Goal: Task Accomplishment & Management: Complete application form

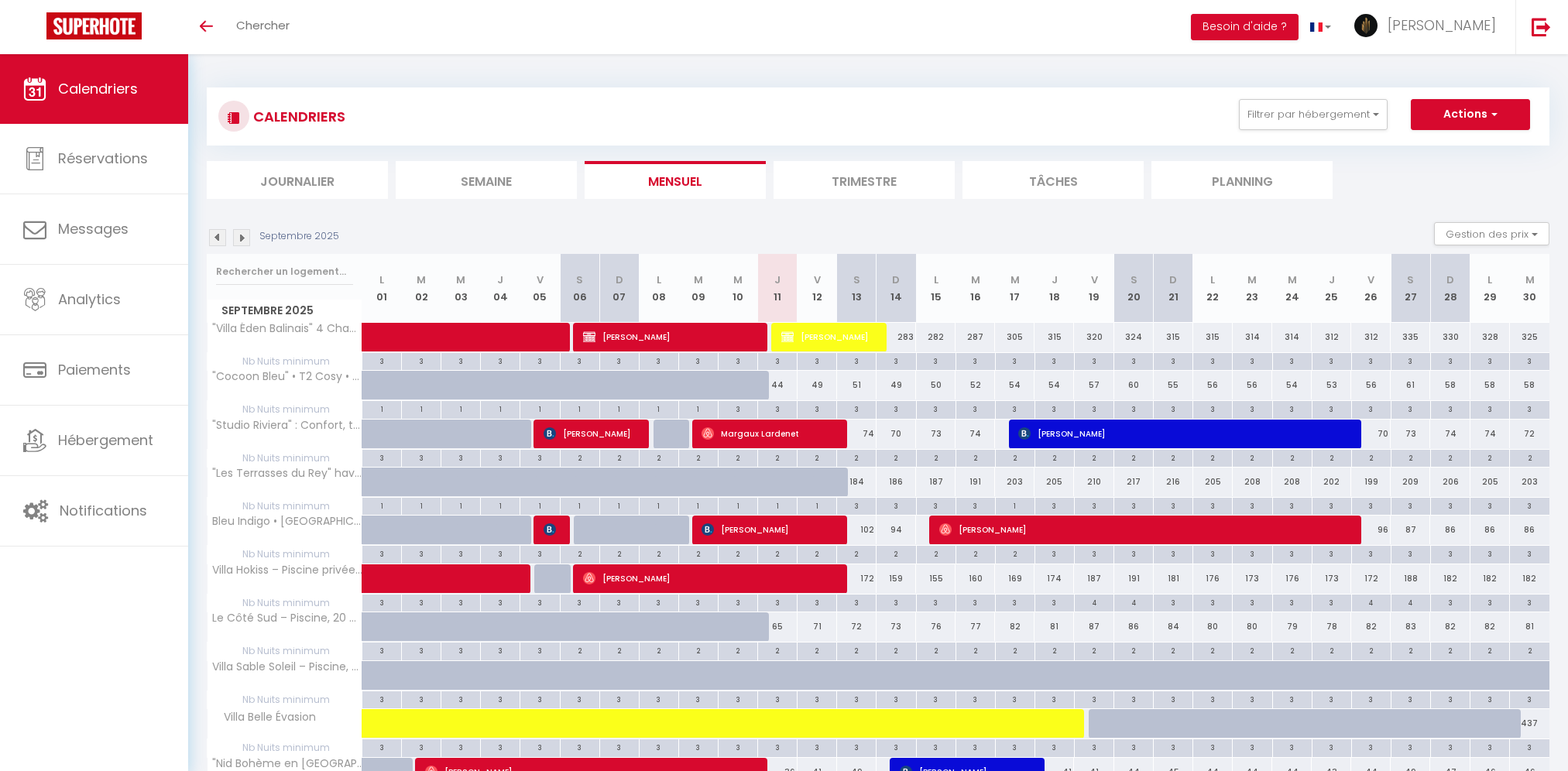
select select
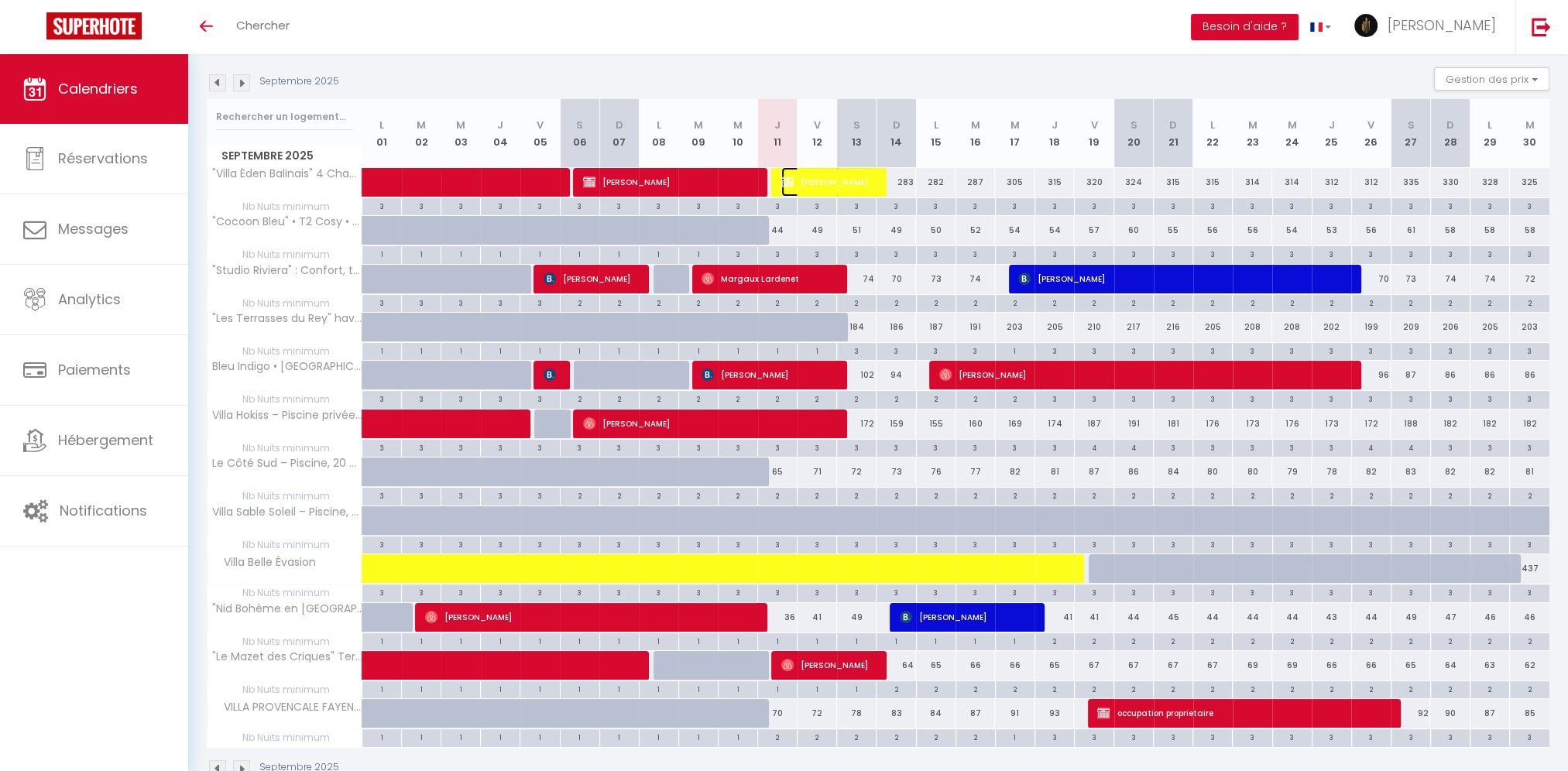
click at [833, 175] on span "[PERSON_NAME]" at bounding box center [828, 182] width 94 height 30
select select "OK"
select select "KO"
select select "0"
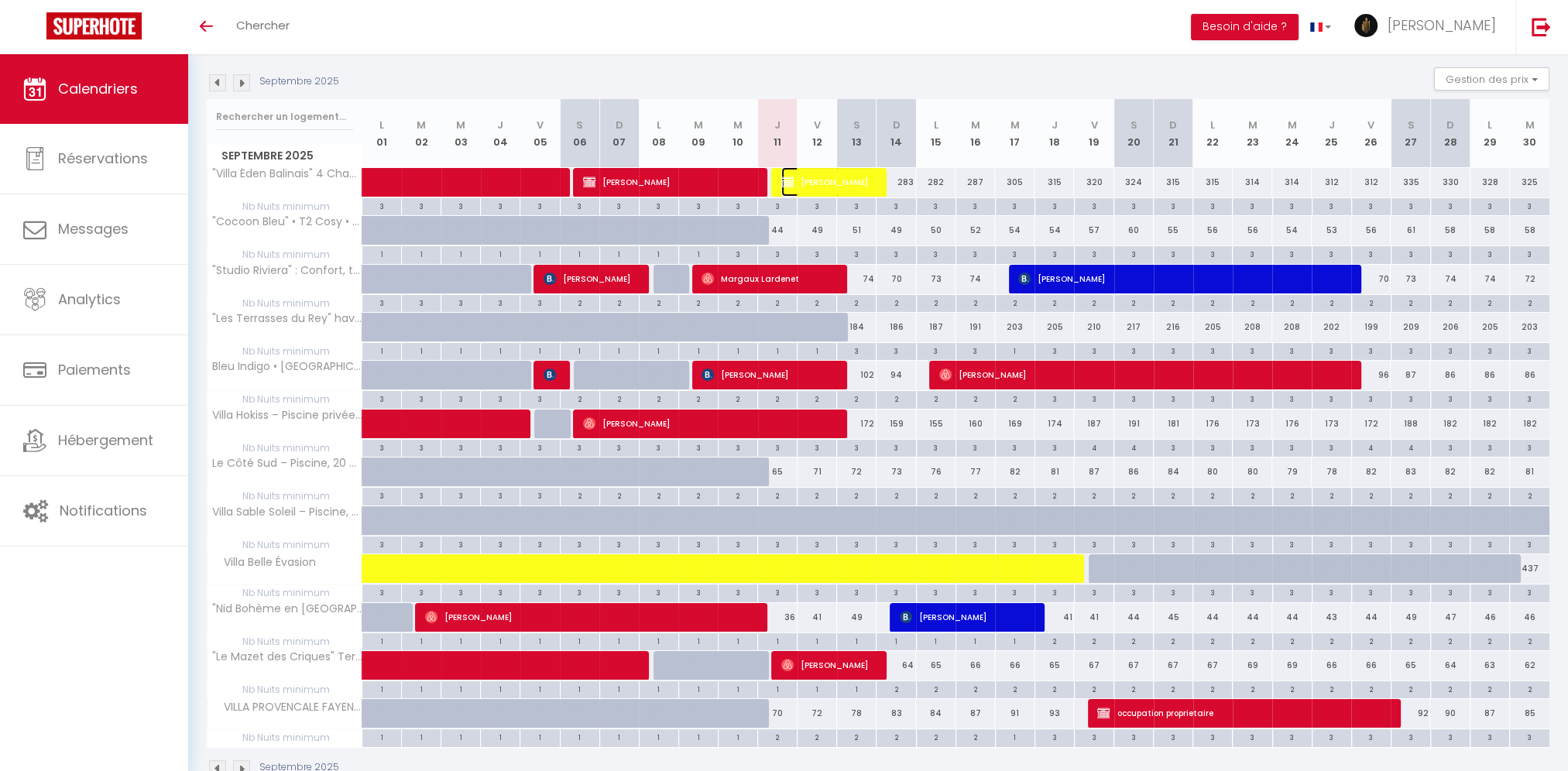
select select "1"
select select
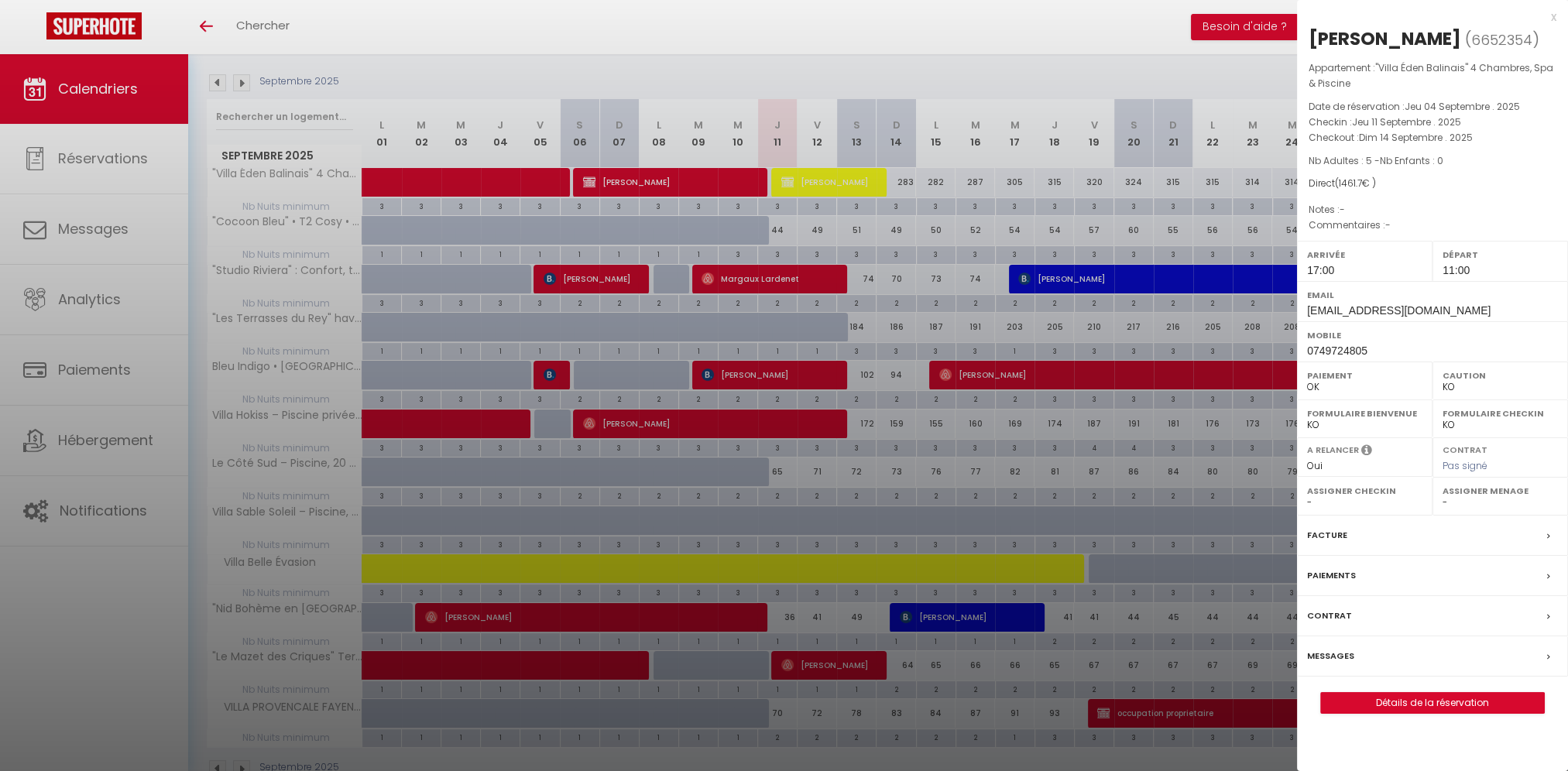
click at [1326, 659] on label "Messages" at bounding box center [1331, 656] width 48 height 16
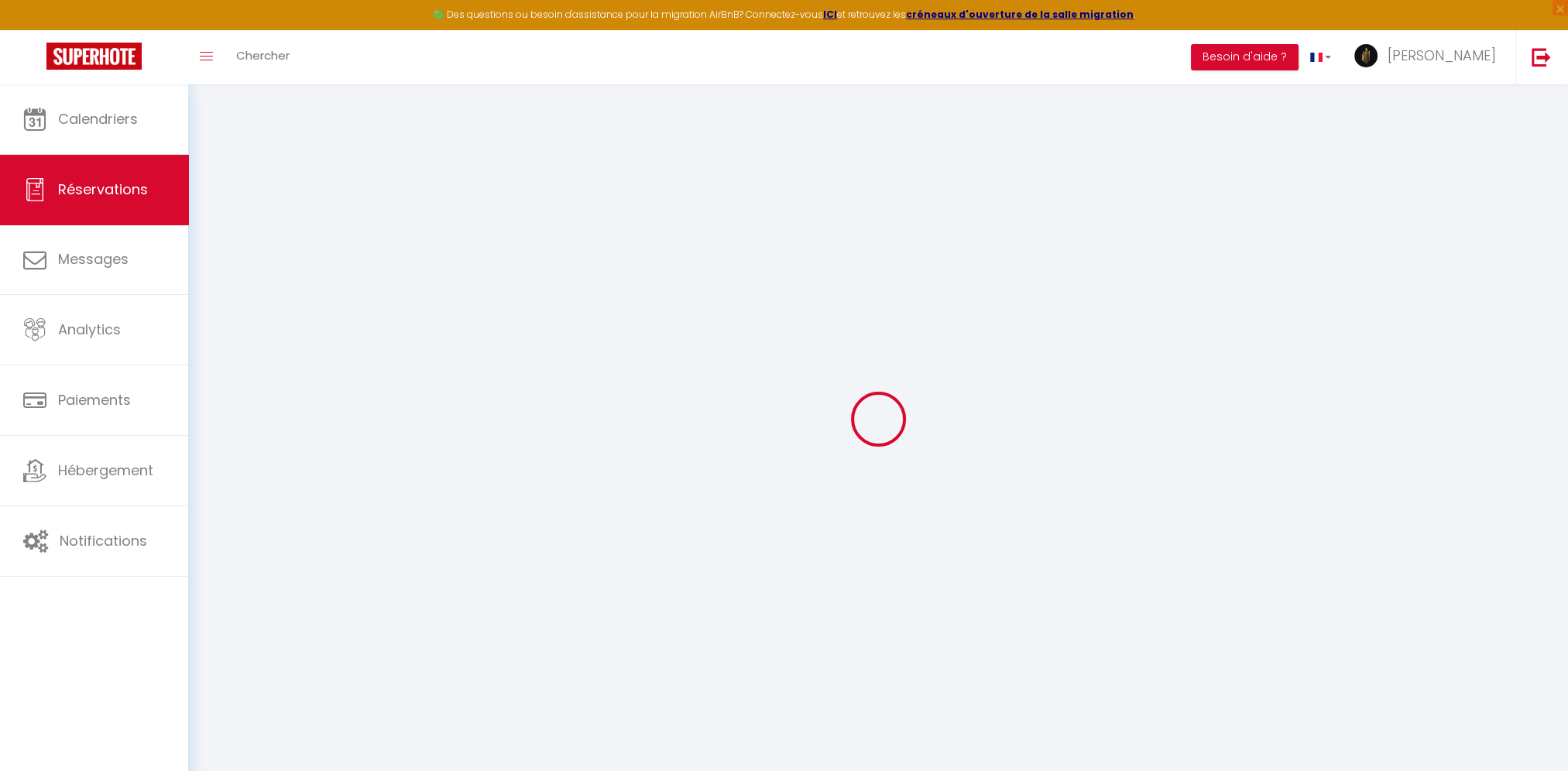
type input "[PERSON_NAME]"
type input "[EMAIL_ADDRESS][DOMAIN_NAME]"
type input "0749724805"
type input "34430"
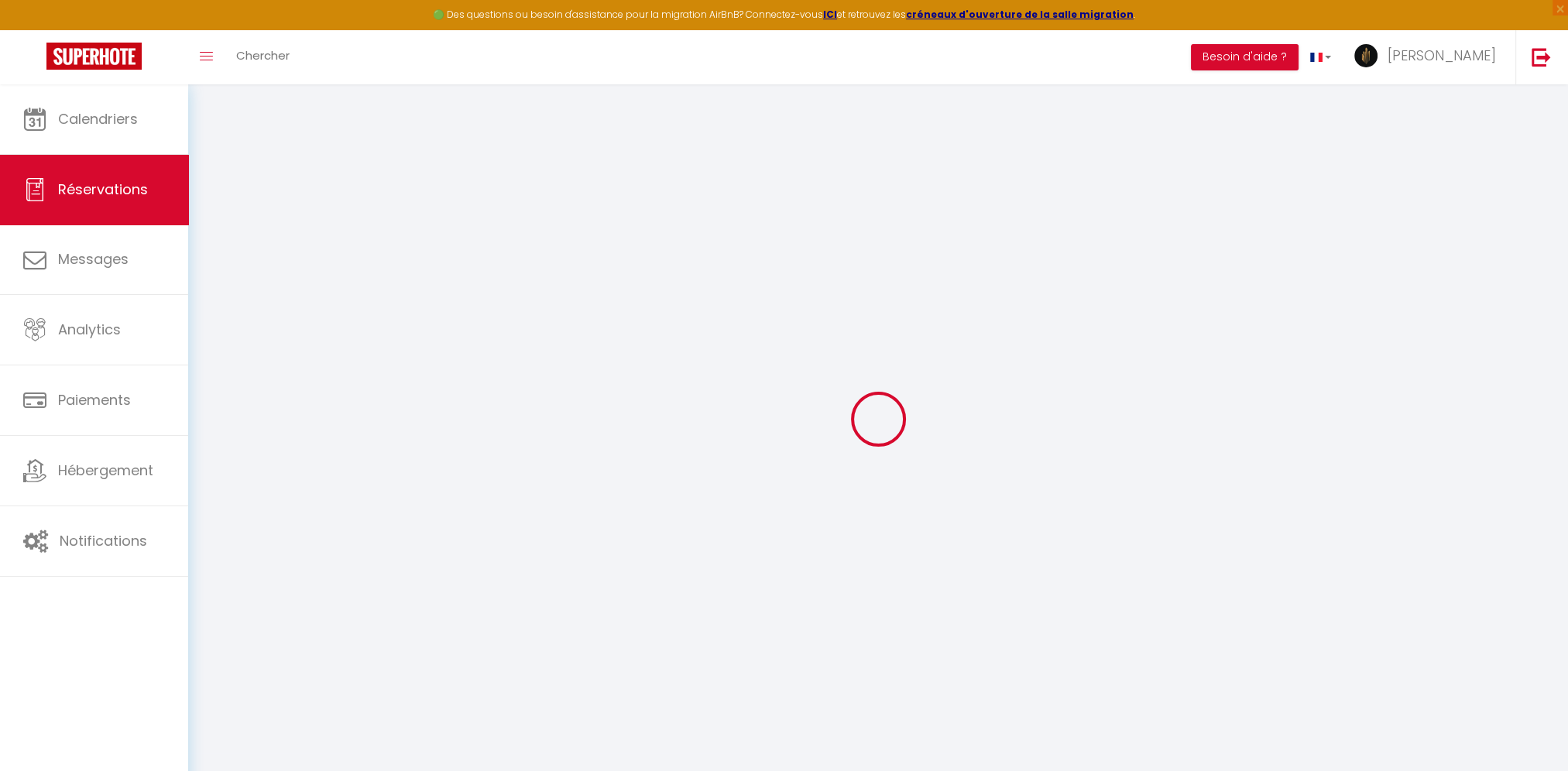
type input "[STREET_ADDRESS]"
type input "saint jean de vedas"
select select "FR"
select select "65351"
select select "1"
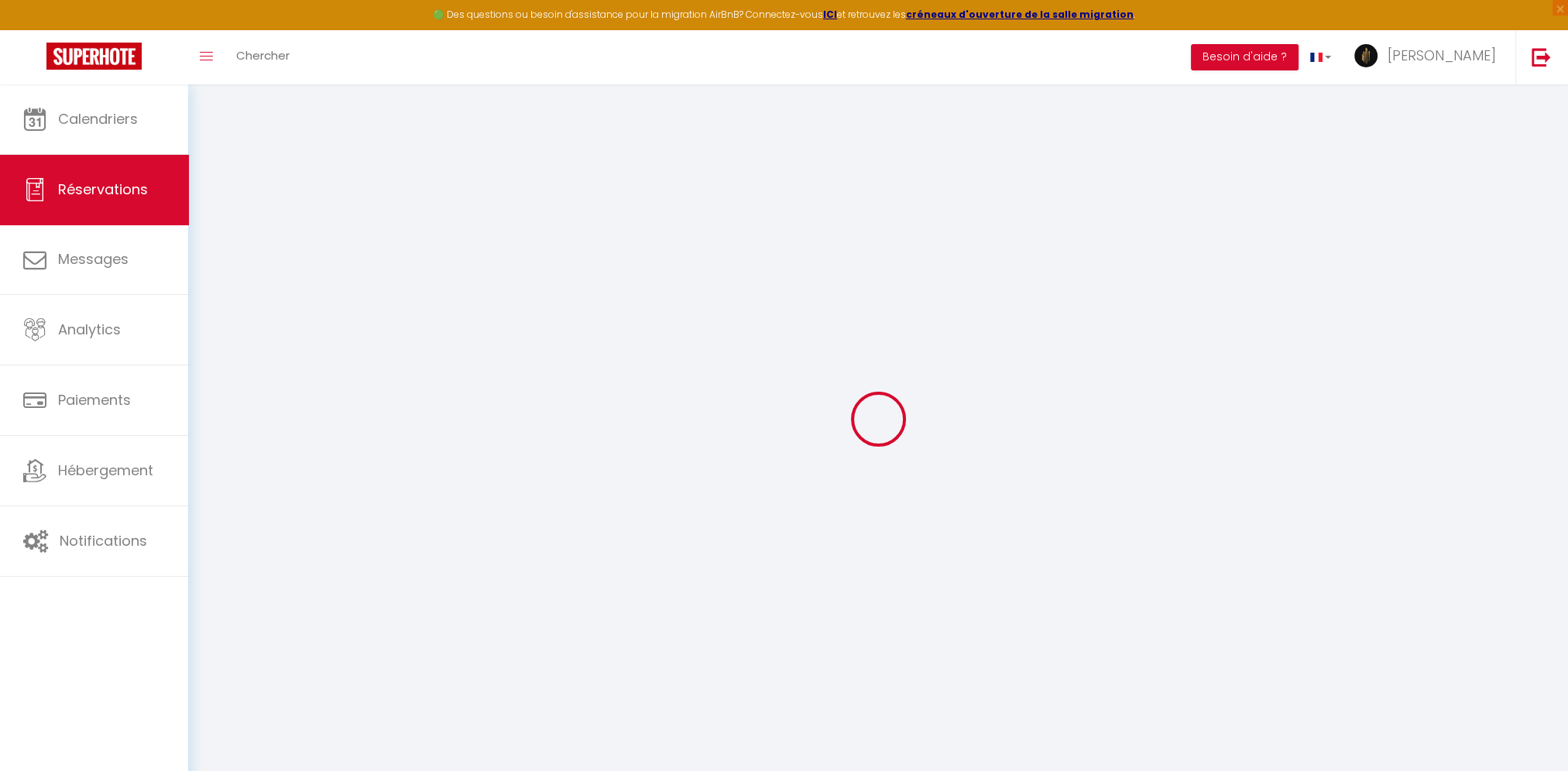
type input "Jeu 11 Septembre 2025"
select select
type input "Dim 14 Septembre 2025"
select select
type input "5"
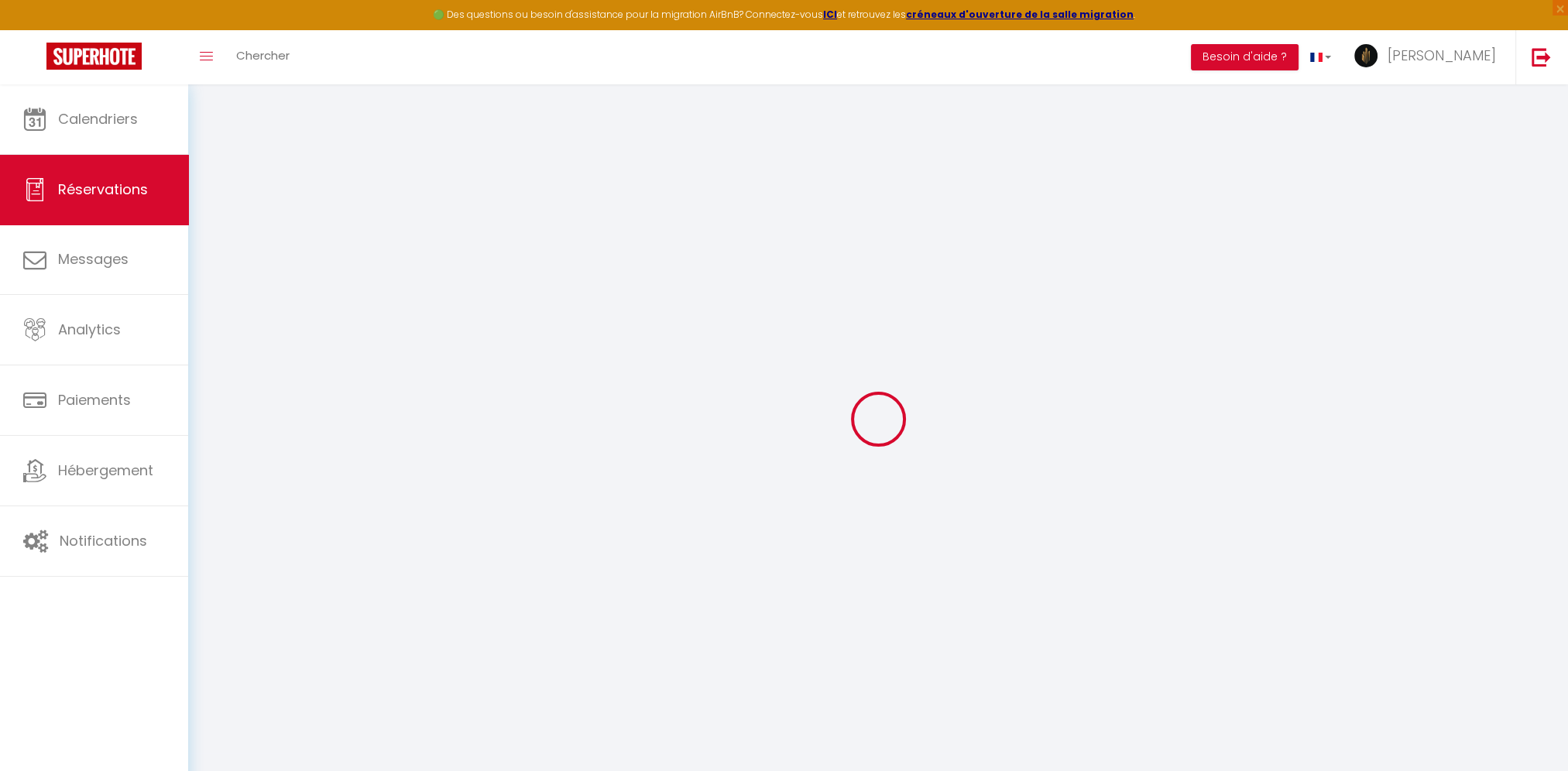
select select "12"
select select
type input "1015"
checkbox input "false"
type input "0"
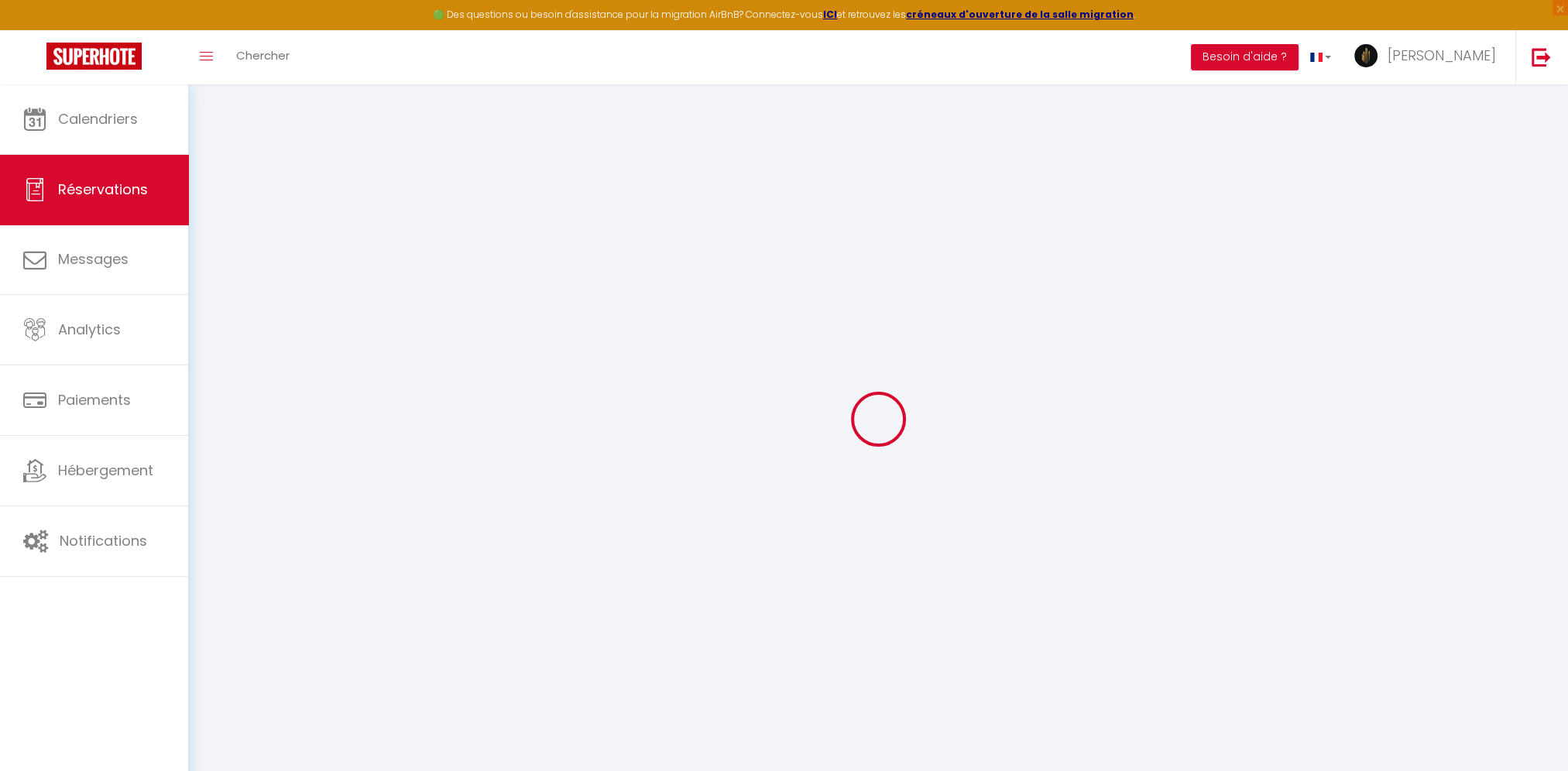
type input "370"
type input "0"
select select
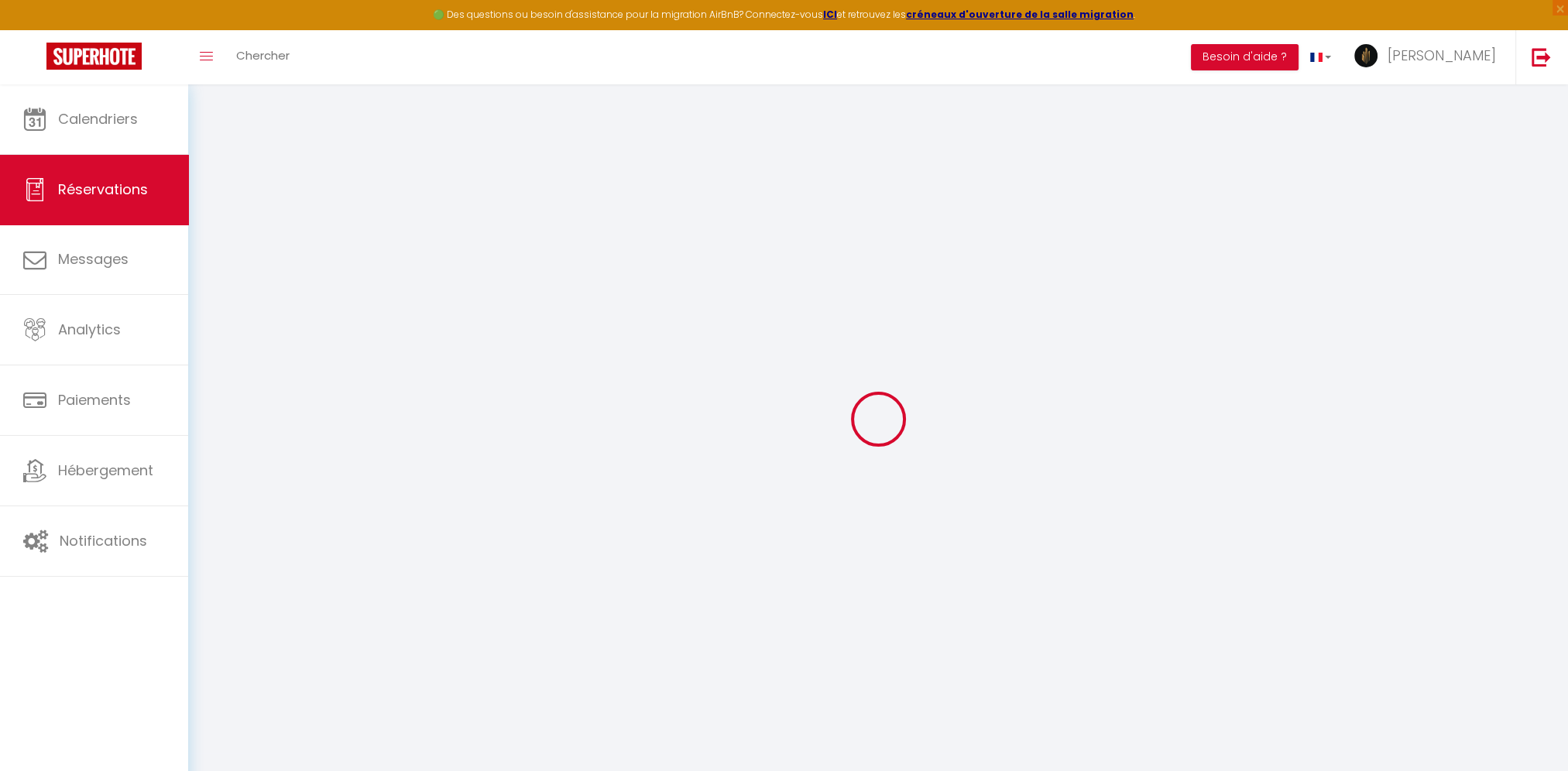
select select "14"
checkbox input "false"
select select
checkbox input "false"
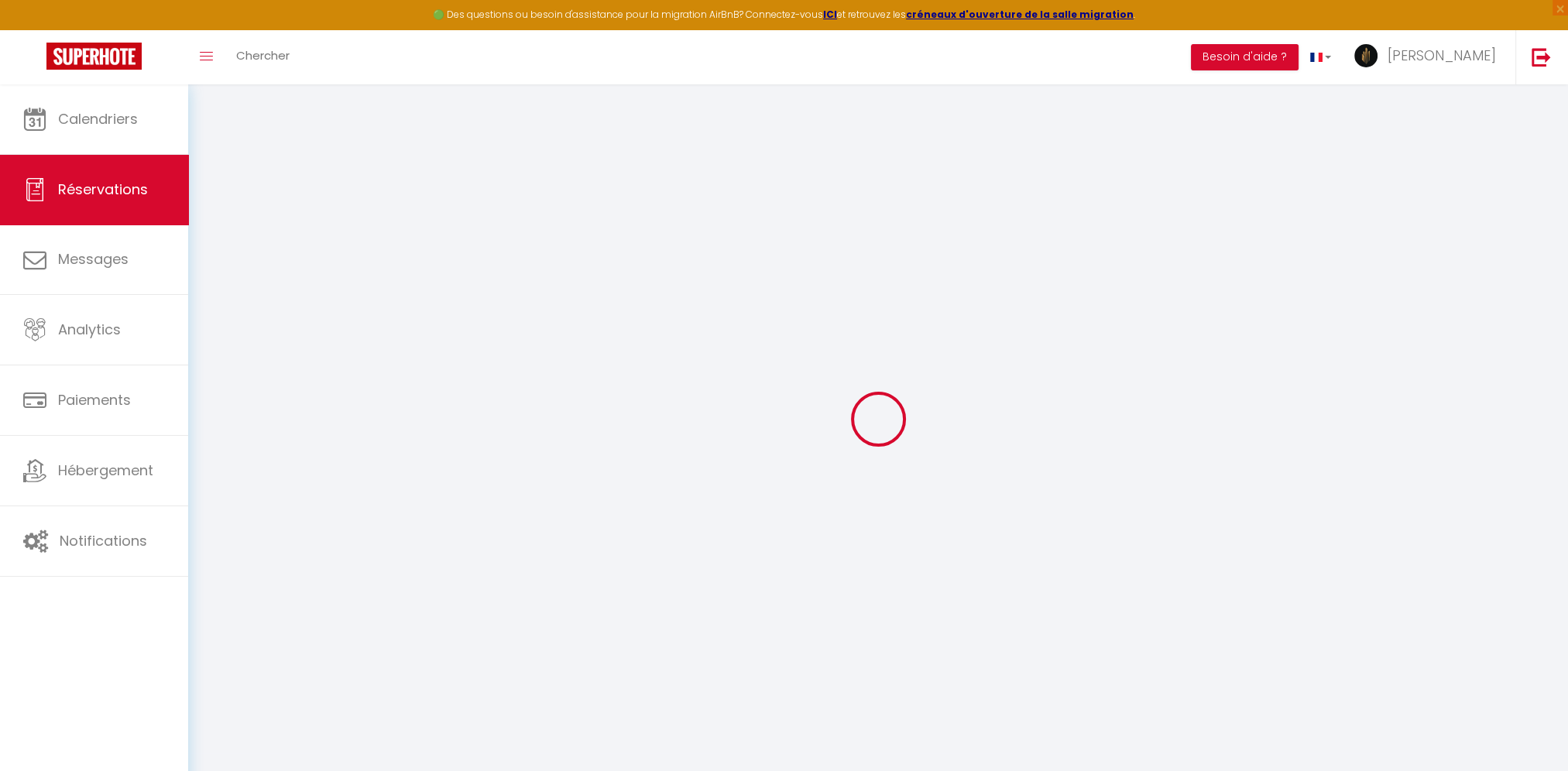
select select
checkbox input "false"
select select
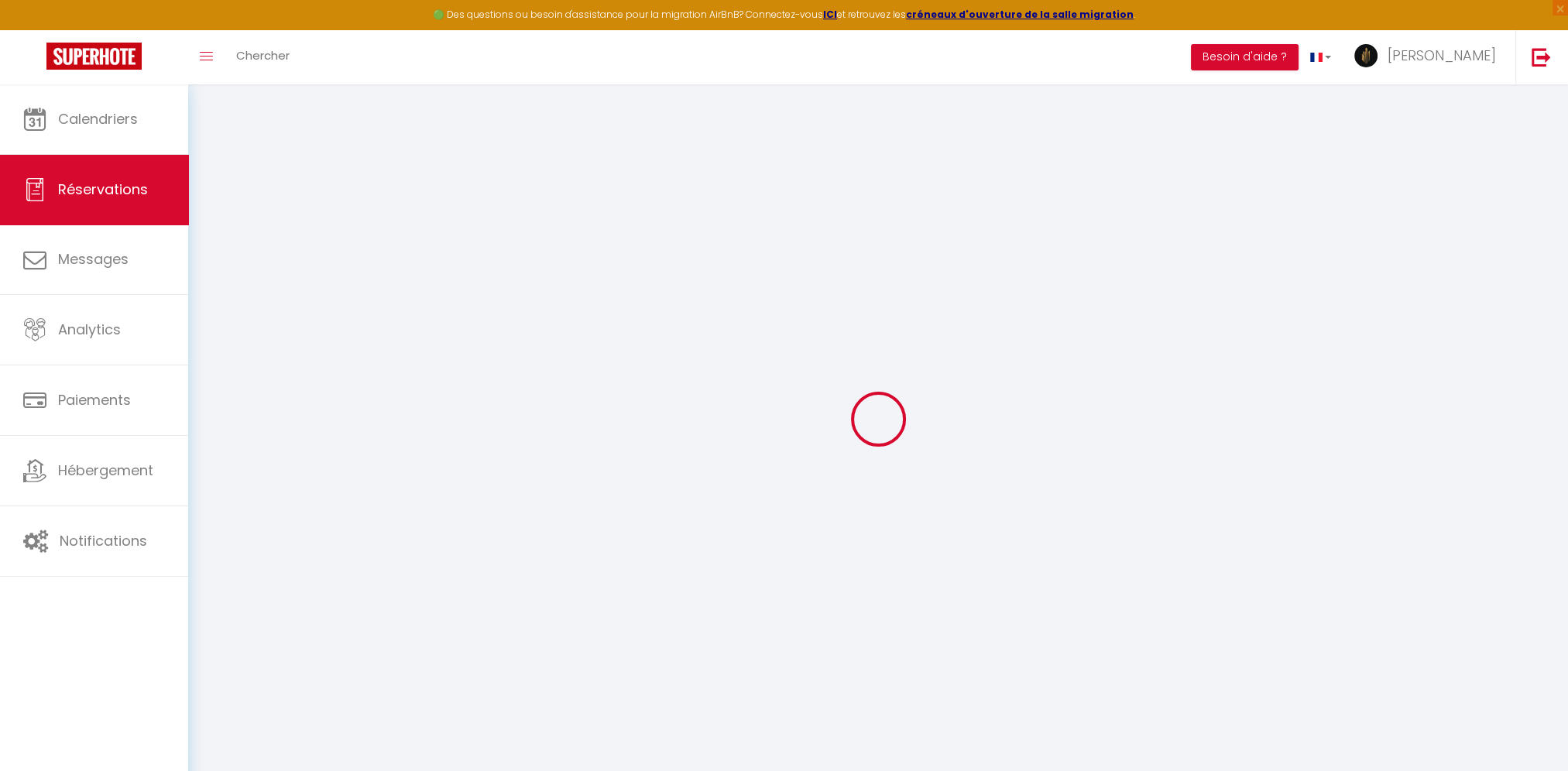
checkbox input "false"
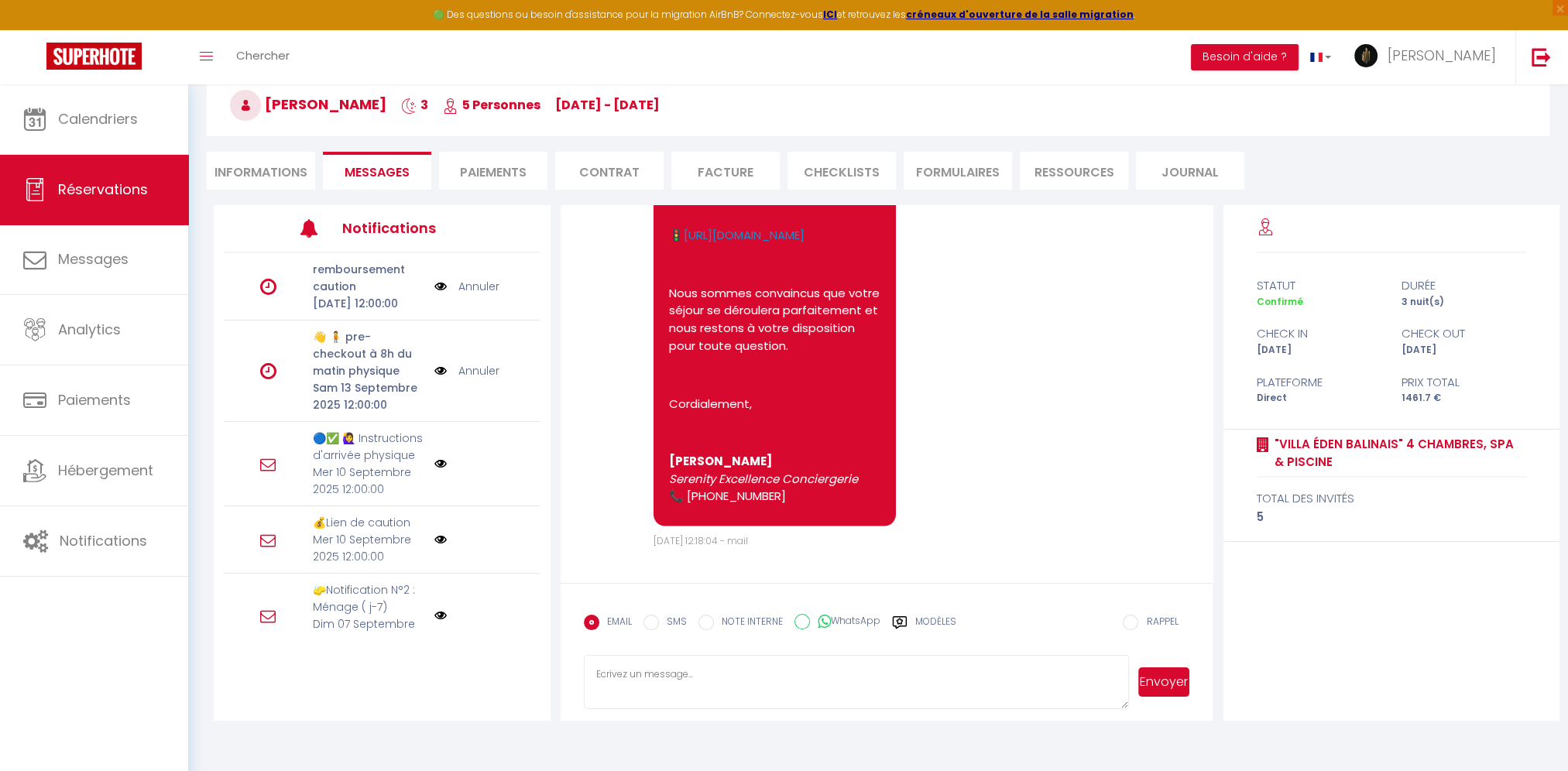
scroll to position [84, 0]
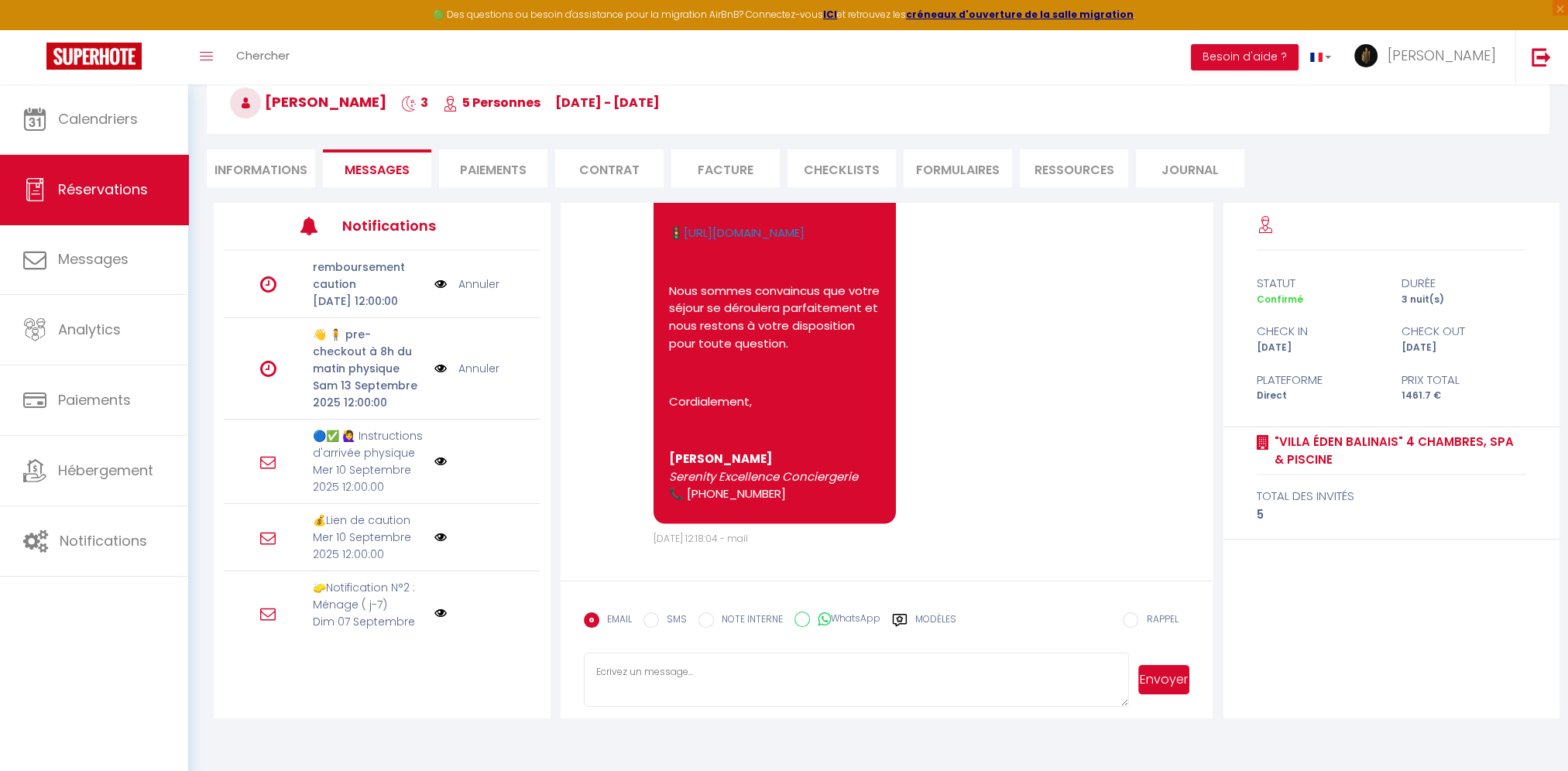
click at [922, 618] on label "Modèles" at bounding box center [936, 626] width 41 height 27
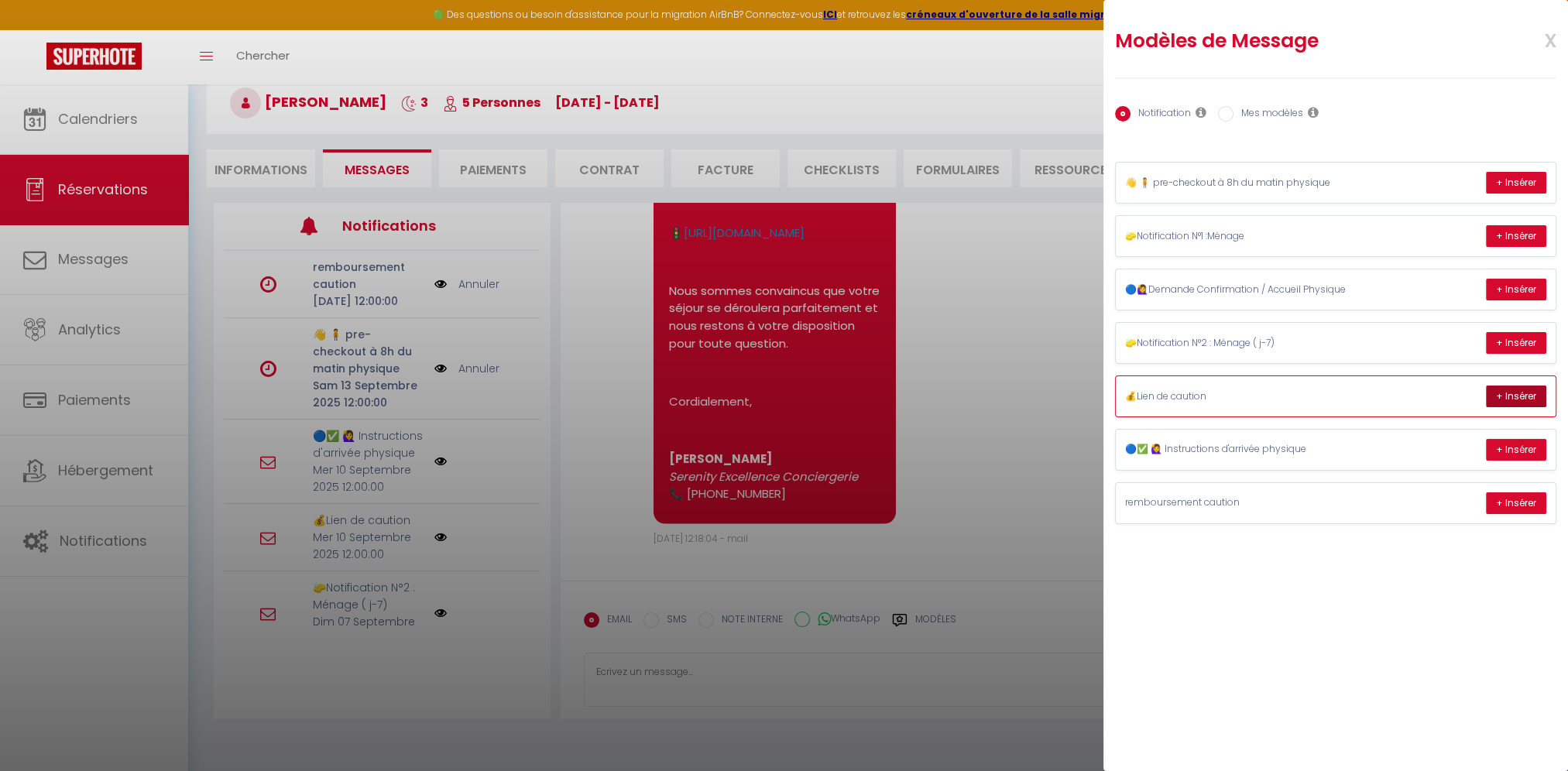
click at [1515, 395] on button "+ Insérer" at bounding box center [1516, 396] width 61 height 21
type textarea "Bonjour [PERSON_NAME] 💫, Nous sommes ravis de vous accueillir ! 👮‍♂️ Afin de pr…"
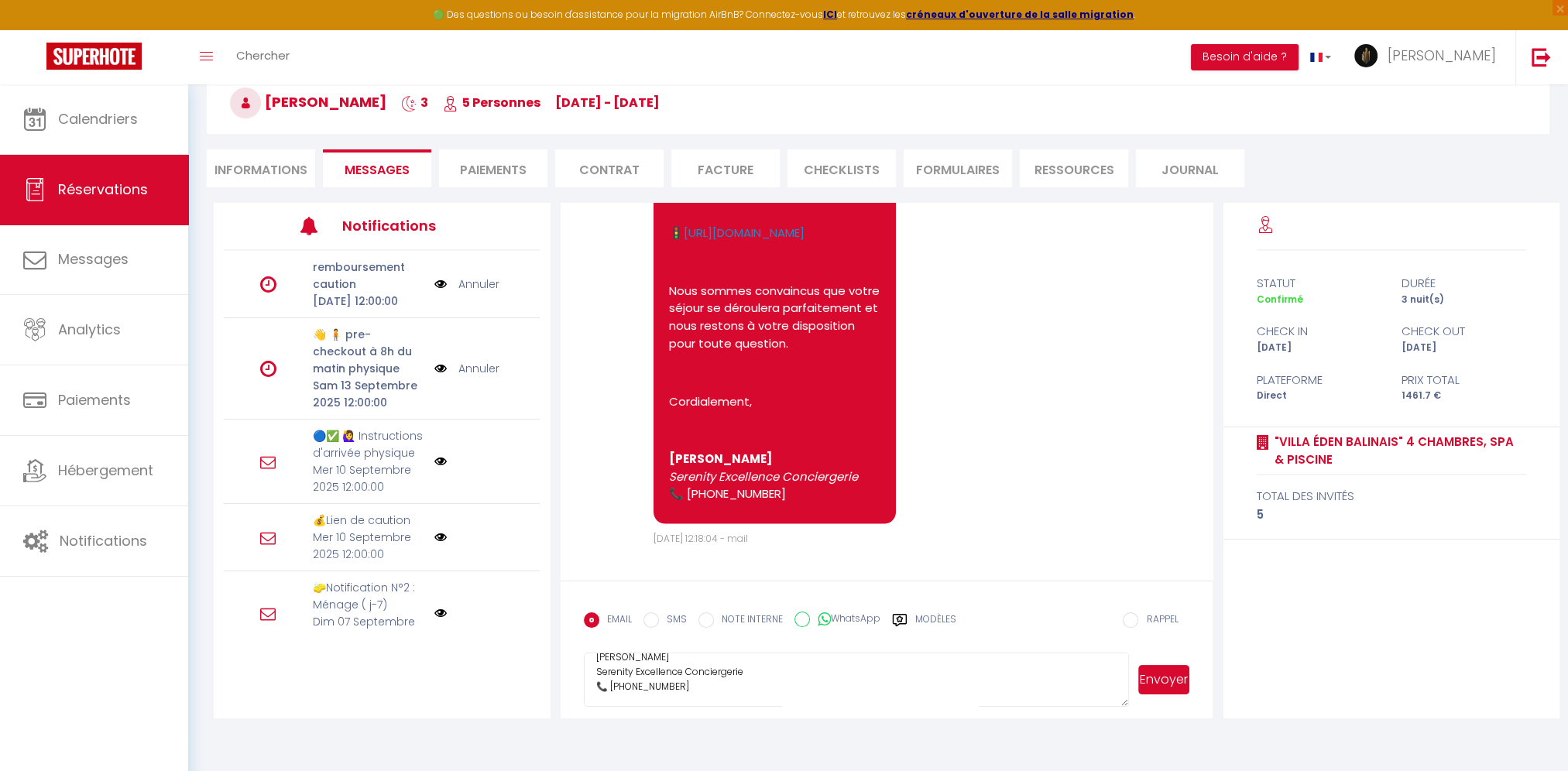
scroll to position [495, 0]
click at [1152, 669] on button "Envoyer" at bounding box center [1163, 680] width 52 height 30
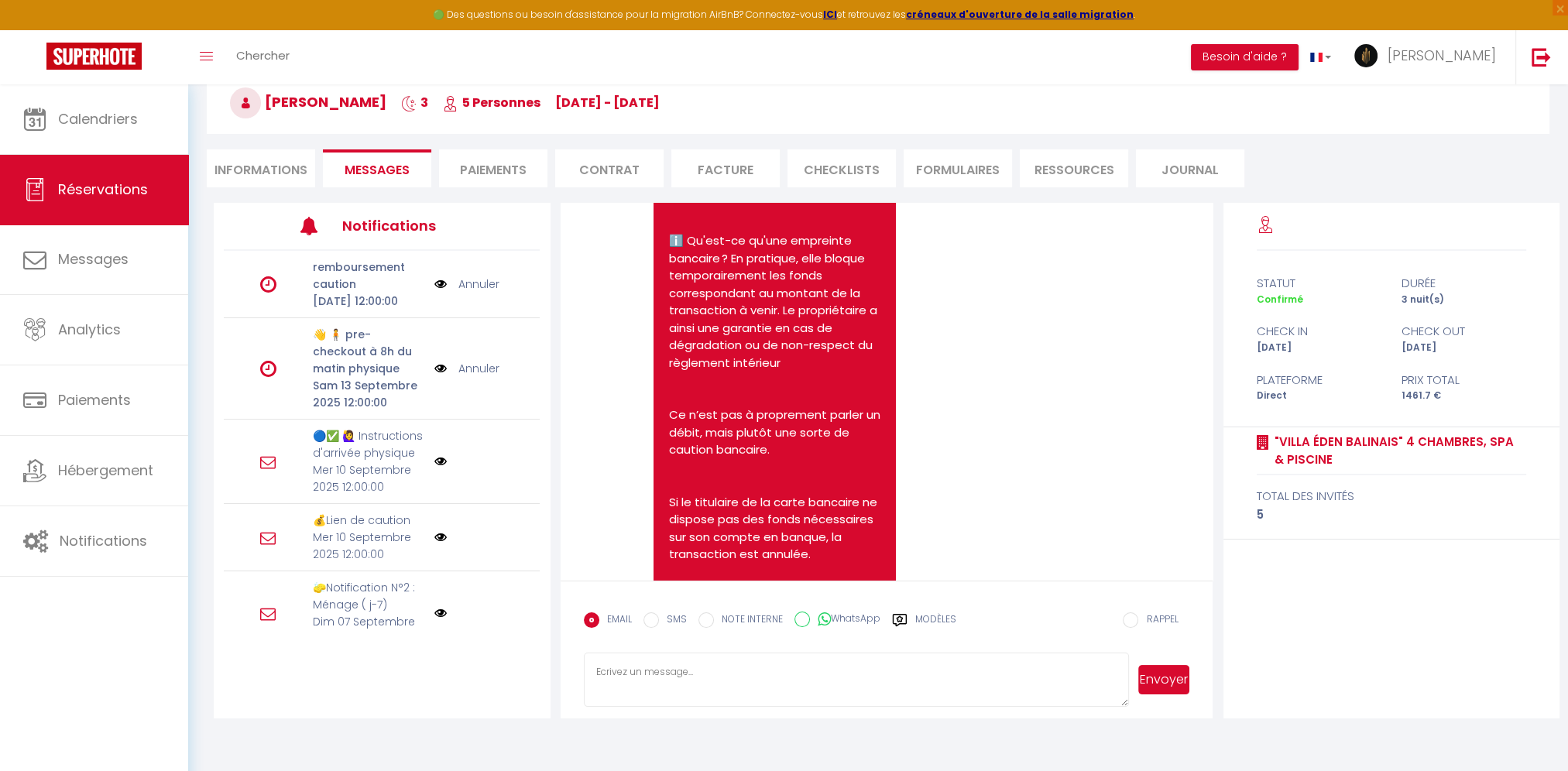
scroll to position [4648, 0]
